Goal: Task Accomplishment & Management: Use online tool/utility

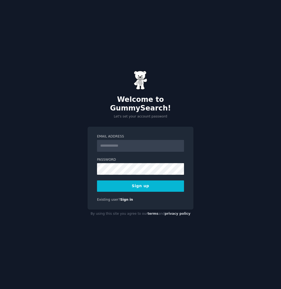
click at [115, 140] on input "Email Address" at bounding box center [140, 146] width 87 height 12
type input "**********"
drag, startPoint x: 224, startPoint y: 153, endPoint x: 161, endPoint y: 179, distance: 67.8
click at [219, 157] on div "**********" at bounding box center [140, 144] width 281 height 289
click at [149, 185] on button "Sign up" at bounding box center [140, 185] width 87 height 11
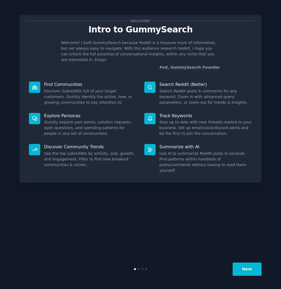
click at [250, 269] on button "Next" at bounding box center [246, 268] width 29 height 13
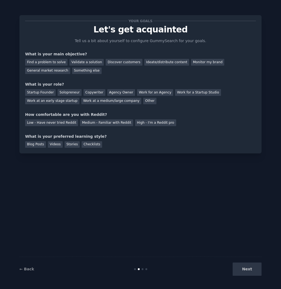
click at [250, 269] on div "Next" at bounding box center [221, 268] width 81 height 13
click at [80, 63] on div "Validate a solution" at bounding box center [86, 62] width 34 height 7
click at [50, 94] on div "Startup Founder" at bounding box center [40, 92] width 31 height 7
click at [81, 121] on div "Medium - Familiar with Reddit" at bounding box center [106, 122] width 53 height 7
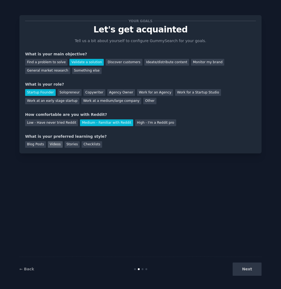
click at [49, 143] on div "Videos" at bounding box center [55, 144] width 15 height 7
click at [240, 265] on button "Next" at bounding box center [246, 268] width 29 height 13
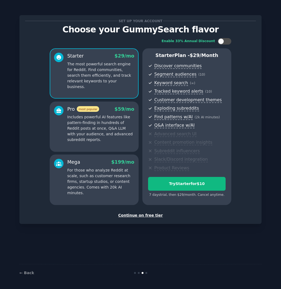
click at [145, 213] on div "Continue on free tier" at bounding box center [140, 215] width 231 height 6
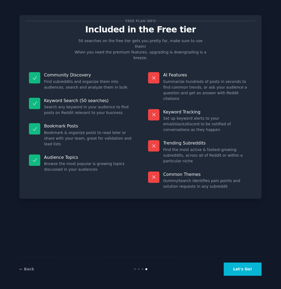
click at [252, 268] on button "Let's Go!" at bounding box center [243, 268] width 38 height 13
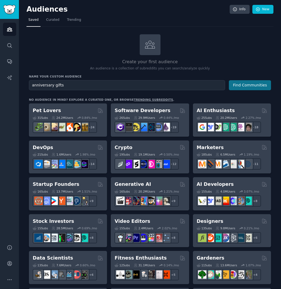
type input "anniversary gifts"
click at [252, 87] on button "Find Communities" at bounding box center [250, 85] width 42 height 10
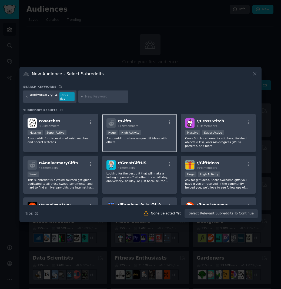
click at [135, 124] on span "147k members" at bounding box center [128, 125] width 21 height 3
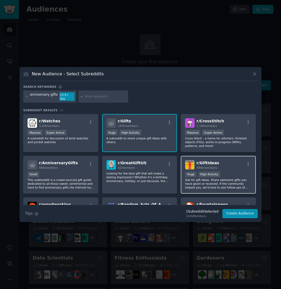
click at [237, 171] on div "Huge High Activity" at bounding box center [218, 174] width 66 height 7
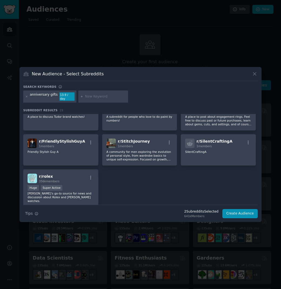
scroll to position [189, 0]
click at [100, 95] on input "text" at bounding box center [105, 96] width 41 height 5
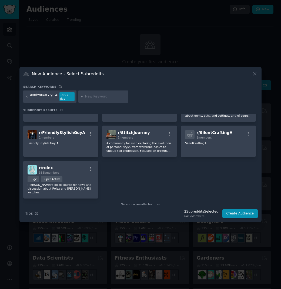
scroll to position [201, 0]
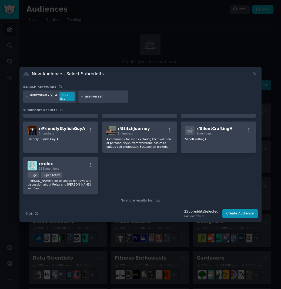
type input "anniversary"
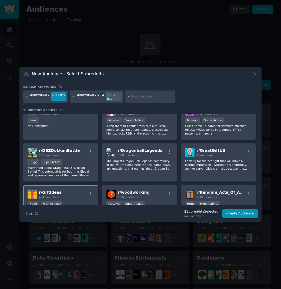
scroll to position [81, 0]
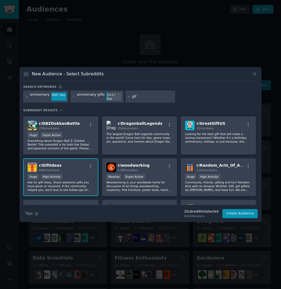
type input "gift"
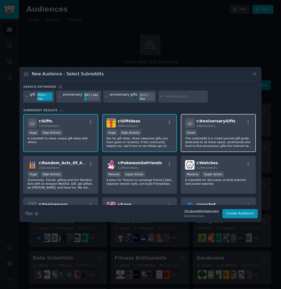
click at [224, 127] on div "r/ AnniversaryGifts 468 members 100 - 1000 members Small This subbreddit is a c…" at bounding box center [218, 133] width 75 height 38
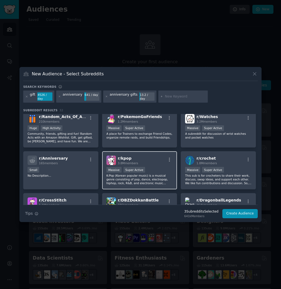
scroll to position [81, 0]
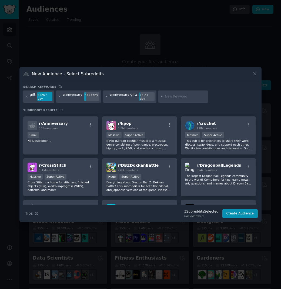
click at [169, 98] on input "text" at bounding box center [185, 96] width 41 height 5
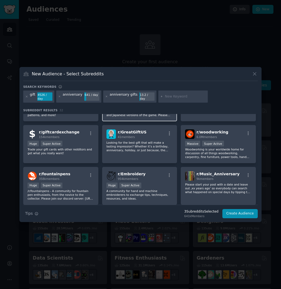
scroll to position [162, 0]
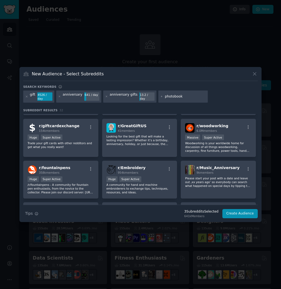
type input "photobooks"
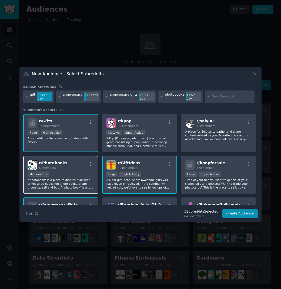
click at [71, 171] on div "Medium Size" at bounding box center [61, 174] width 66 height 7
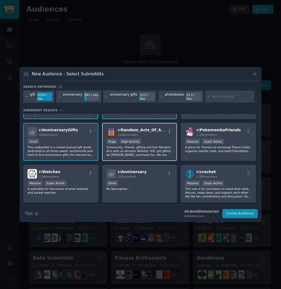
scroll to position [81, 0]
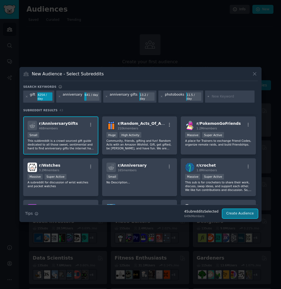
click at [244, 212] on button "Create Audience" at bounding box center [240, 213] width 36 height 9
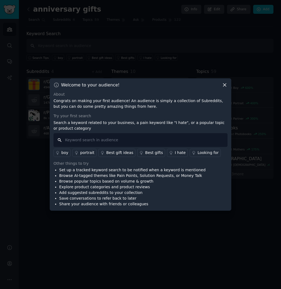
click at [108, 137] on input "text" at bounding box center [140, 140] width 174 height 14
type input "anniversary"
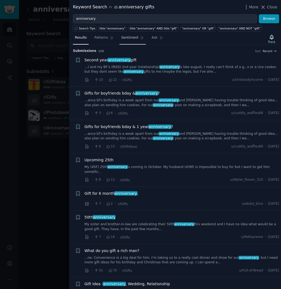
click at [104, 39] on span "Patterns" at bounding box center [100, 37] width 13 height 5
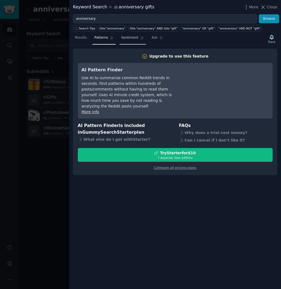
click at [127, 39] on span "Sentiment" at bounding box center [129, 37] width 17 height 5
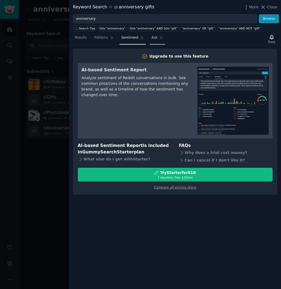
click at [152, 43] on link "Ask" at bounding box center [157, 38] width 15 height 11
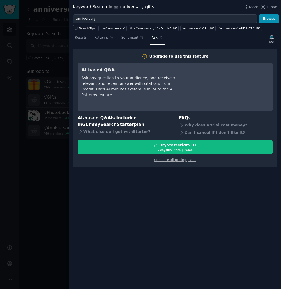
click at [80, 37] on span "Results" at bounding box center [81, 37] width 12 height 5
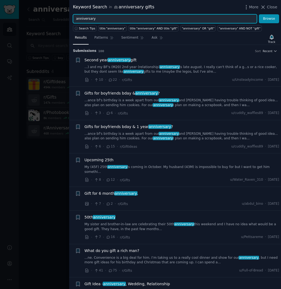
drag, startPoint x: 98, startPoint y: 16, endPoint x: 64, endPoint y: 16, distance: 33.7
click at [64, 16] on div "Keyword Search in anniversary gifts More Close anniversary Browse Search Tips t…" at bounding box center [140, 144] width 281 height 289
click at [259, 14] on button "Browse" at bounding box center [269, 18] width 20 height 9
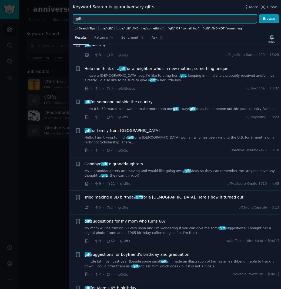
scroll to position [81, 0]
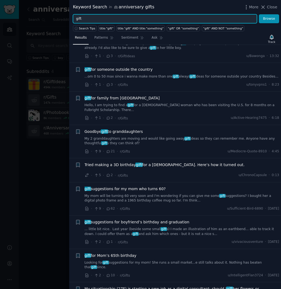
drag, startPoint x: 102, startPoint y: 20, endPoint x: 73, endPoint y: 1, distance: 34.6
click at [52, 12] on div "Keyword Search in anniversary gifts More Close gift Browse Search Tips title:"g…" at bounding box center [140, 144] width 281 height 289
click at [259, 14] on button "Browse" at bounding box center [269, 18] width 20 height 9
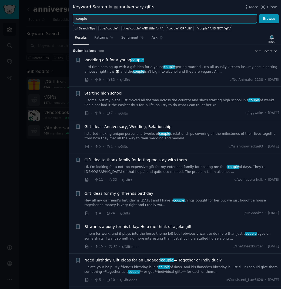
drag, startPoint x: 90, startPoint y: 18, endPoint x: 61, endPoint y: 16, distance: 28.9
click at [62, 17] on div "Keyword Search in anniversary gifts More Close couple Browse Search Tips title:…" at bounding box center [140, 144] width 281 height 289
click at [259, 14] on button "Browse" at bounding box center [269, 18] width 20 height 9
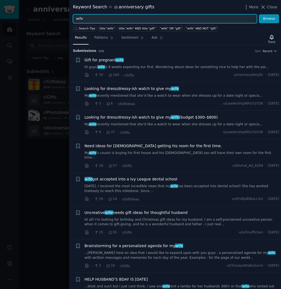
drag, startPoint x: 76, startPoint y: 16, endPoint x: 69, endPoint y: 7, distance: 11.5
click at [61, 13] on div "Keyword Search in anniversary gifts More Close wife Browse Search Tips title:"w…" at bounding box center [140, 144] width 281 height 289
type input "christmas"
click at [259, 14] on button "Browse" at bounding box center [269, 18] width 20 height 9
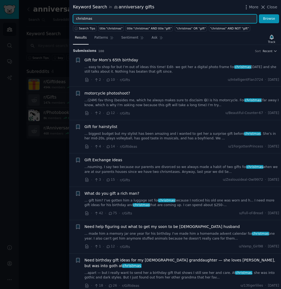
drag, startPoint x: 94, startPoint y: 18, endPoint x: 62, endPoint y: 12, distance: 32.7
click at [62, 12] on div "Keyword Search in anniversary gifts More Close christmas Browse Search Tips tit…" at bounding box center [140, 144] width 281 height 289
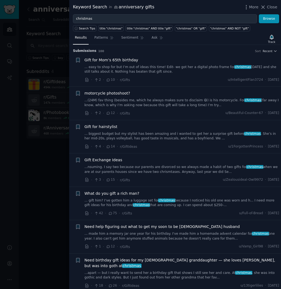
click at [63, 35] on div at bounding box center [140, 144] width 281 height 289
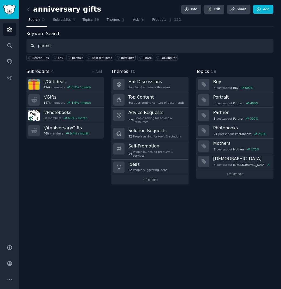
type input "partner"
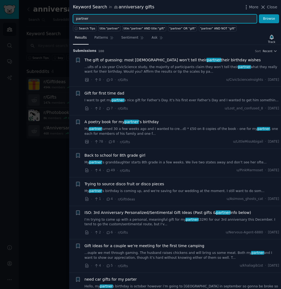
drag, startPoint x: 96, startPoint y: 21, endPoint x: 70, endPoint y: 16, distance: 26.4
click at [70, 16] on div "partner Browse" at bounding box center [175, 18] width 212 height 9
type input "photobook"
click at [259, 14] on button "Browse" at bounding box center [269, 18] width 20 height 9
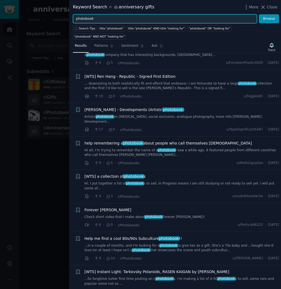
scroll to position [162, 0]
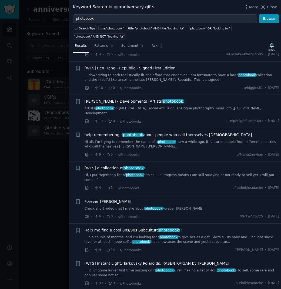
drag, startPoint x: 53, startPoint y: 201, endPoint x: 46, endPoint y: 206, distance: 8.2
click at [53, 201] on div at bounding box center [140, 144] width 281 height 289
